Goal: Navigation & Orientation: Find specific page/section

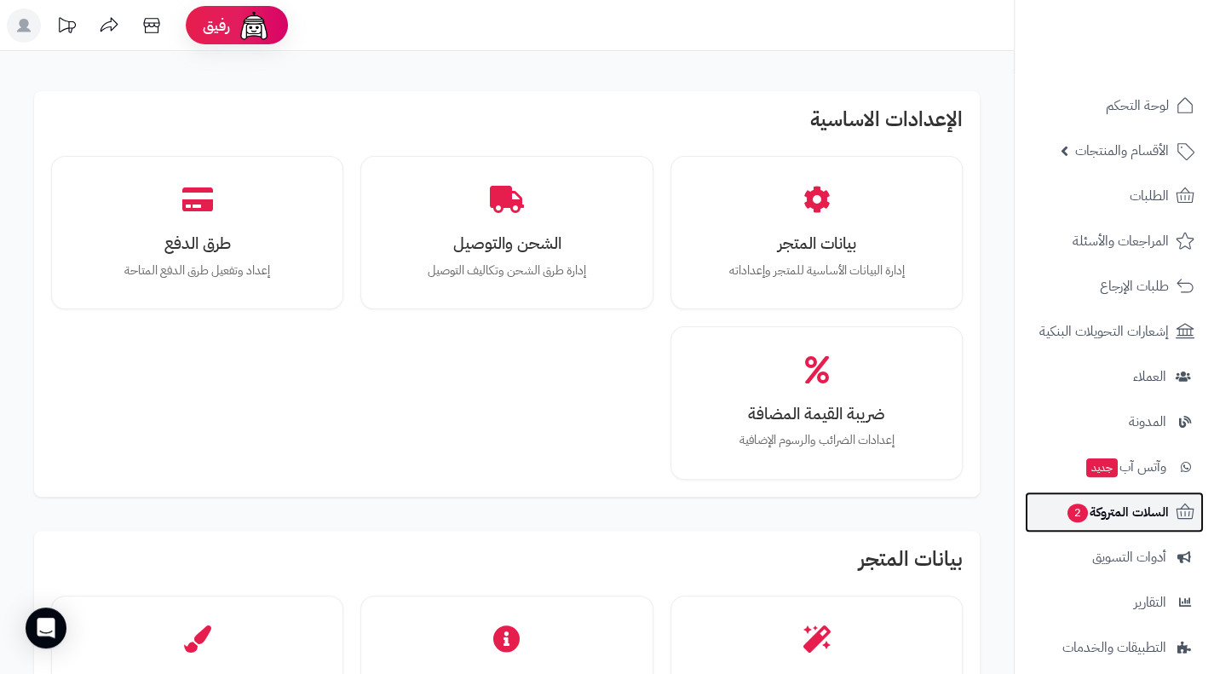
click at [1140, 520] on span "السلات المتروكة 2" at bounding box center [1116, 512] width 103 height 24
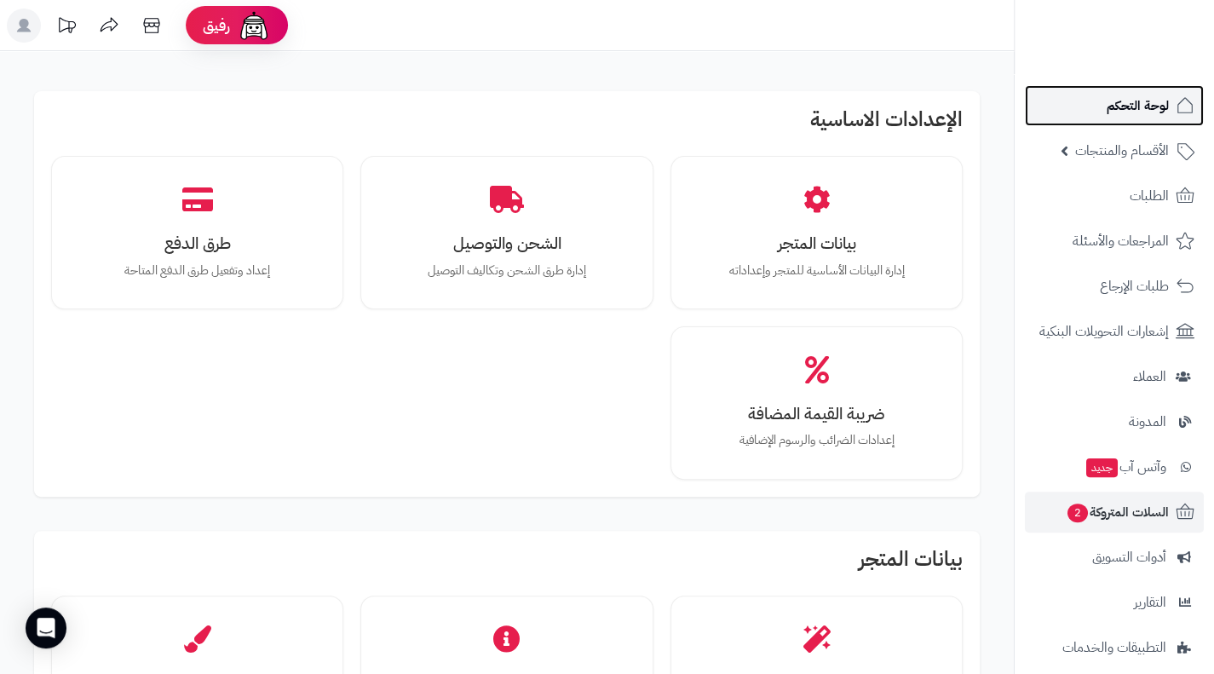
click at [1114, 112] on span "لوحة التحكم" at bounding box center [1137, 106] width 62 height 24
